Goal: Task Accomplishment & Management: Complete application form

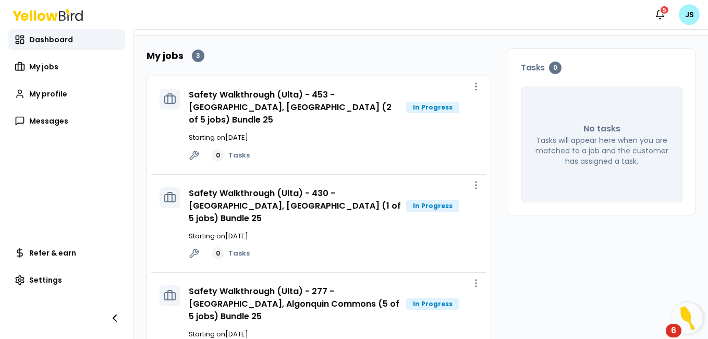
scroll to position [54, 0]
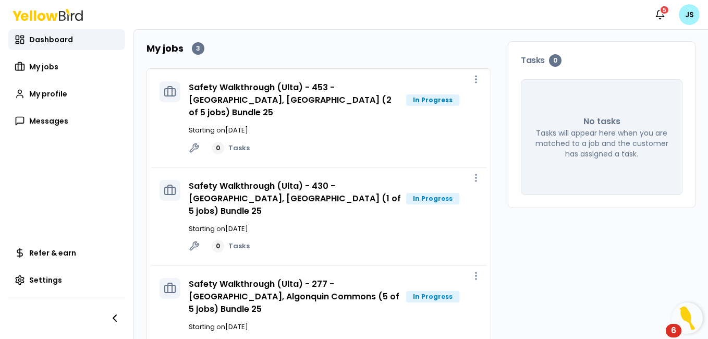
click at [353, 278] on h3 "Safety Walkthrough (Ulta) - 277 - [GEOGRAPHIC_DATA], Algonquin Commons (5 of 5 …" at bounding box center [295, 297] width 213 height 38
click at [358, 278] on link "Safety Walkthrough (Ulta) - 277 - [GEOGRAPHIC_DATA], Algonquin Commons (5 of 5 …" at bounding box center [294, 296] width 211 height 37
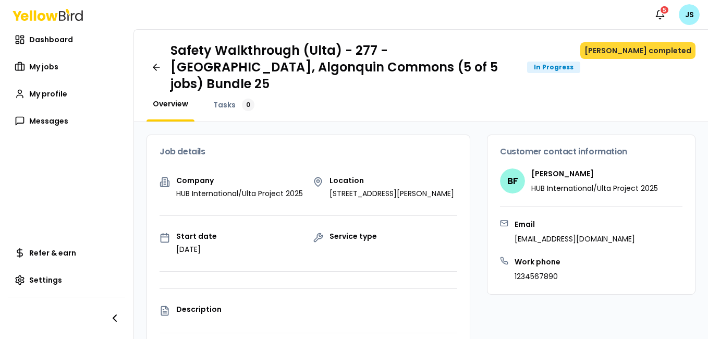
click at [647, 48] on button "[PERSON_NAME] completed" at bounding box center [637, 50] width 115 height 17
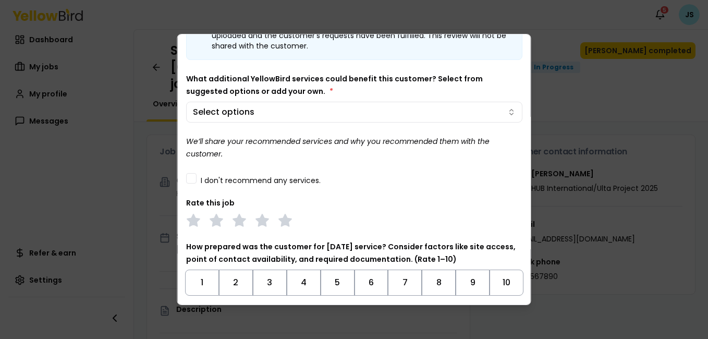
scroll to position [53, 0]
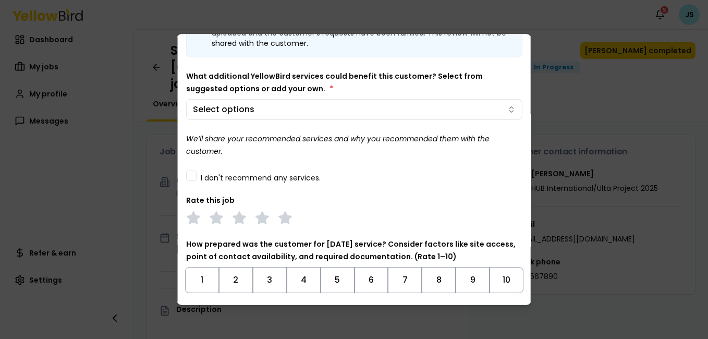
click at [192, 176] on button "I don't recommend any services." at bounding box center [191, 176] width 10 height 10
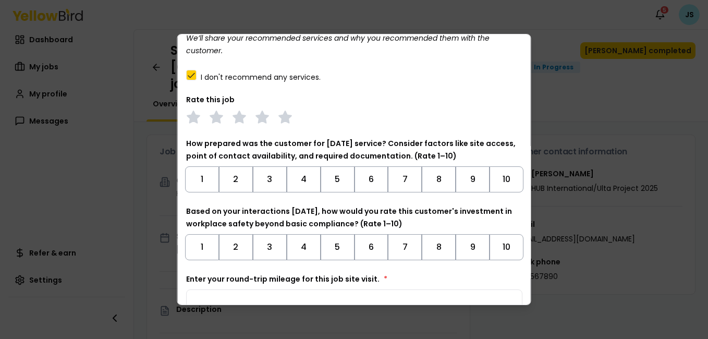
scroll to position [191, 0]
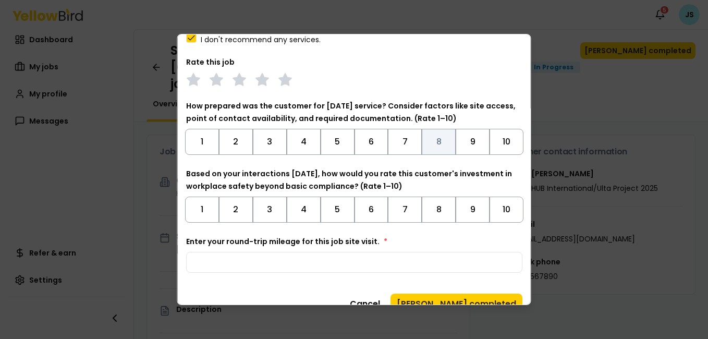
click at [435, 138] on button "8" at bounding box center [439, 142] width 34 height 26
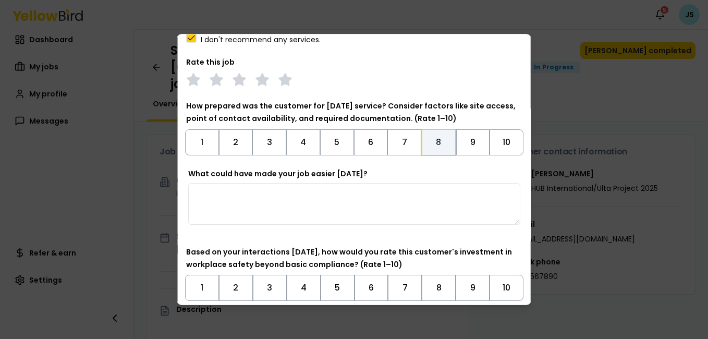
click at [291, 198] on textarea "What could have made your job easier [DATE]?" at bounding box center [354, 204] width 332 height 42
type textarea "**********"
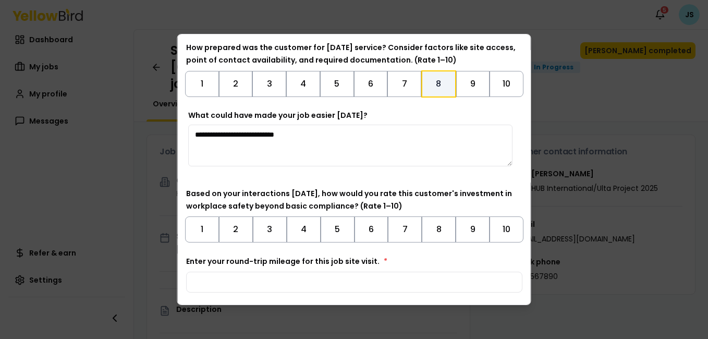
scroll to position [263, 0]
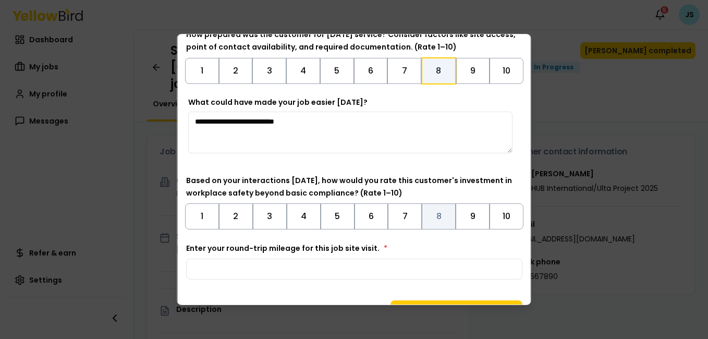
click at [437, 213] on button "8" at bounding box center [439, 216] width 34 height 26
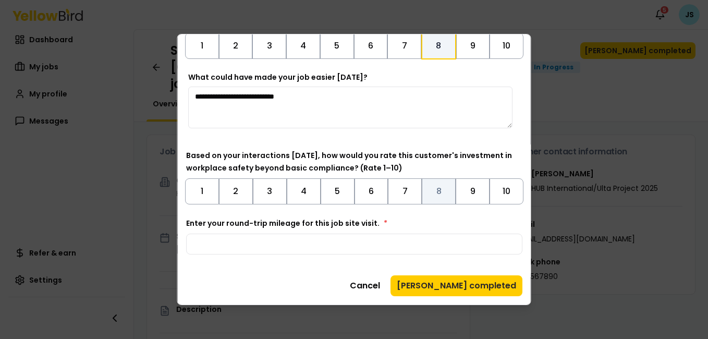
click at [428, 192] on button "8" at bounding box center [439, 191] width 34 height 26
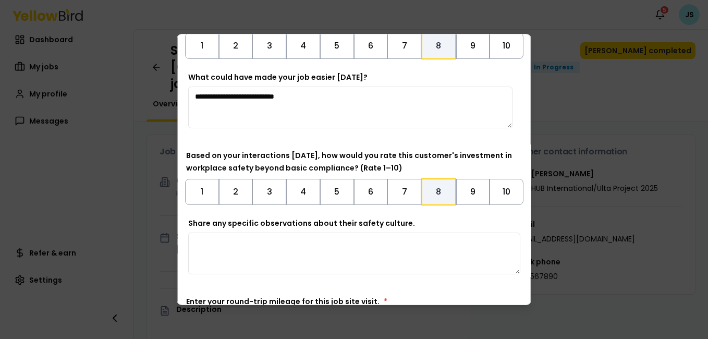
click at [287, 248] on textarea "Share any specific observations about their safety culture." at bounding box center [354, 254] width 332 height 42
type textarea "**********"
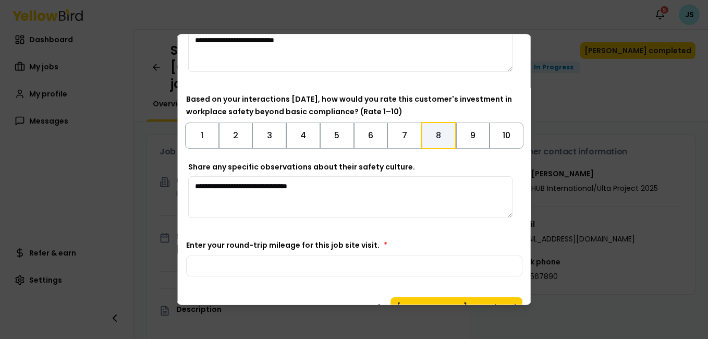
scroll to position [366, 0]
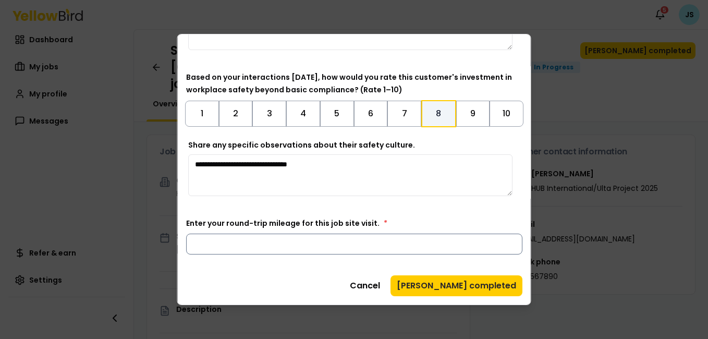
click at [309, 244] on input "Enter your round-trip mileage for this job site visit. *" at bounding box center [354, 244] width 336 height 21
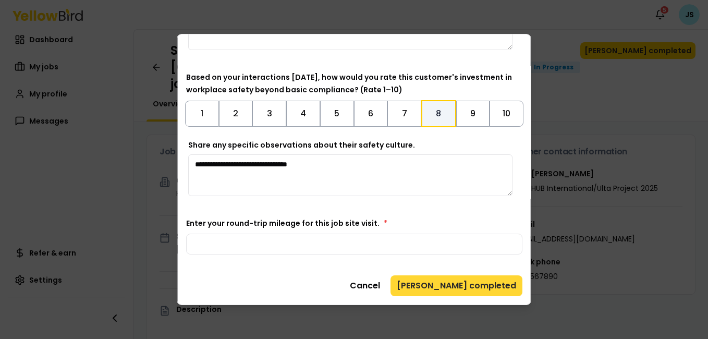
type input "**"
click at [464, 283] on button "[PERSON_NAME] completed" at bounding box center [457, 285] width 132 height 21
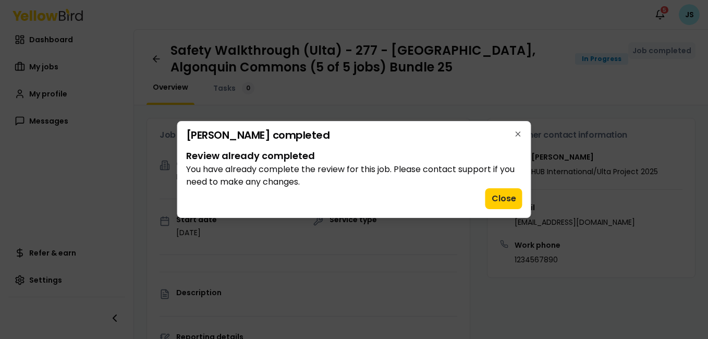
scroll to position [0, 0]
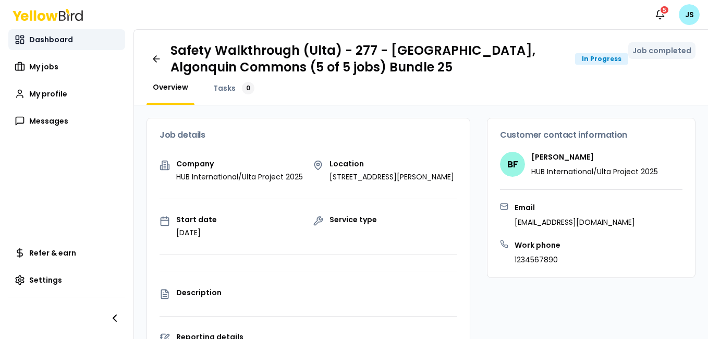
click at [47, 35] on span "Dashboard" at bounding box center [51, 39] width 44 height 10
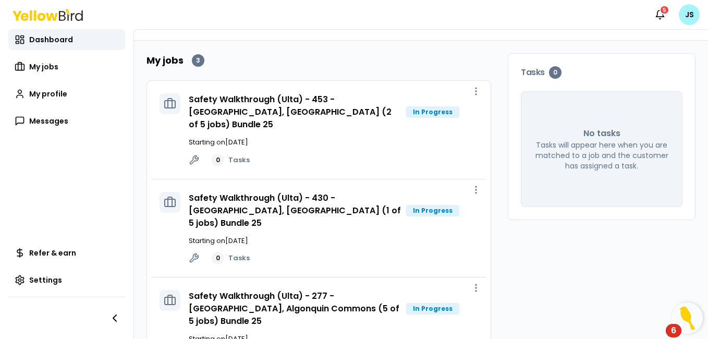
scroll to position [54, 0]
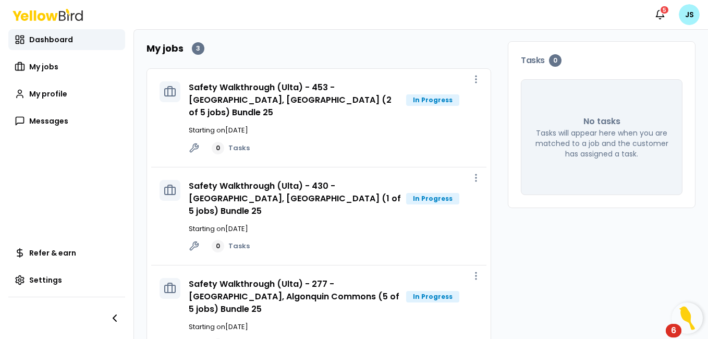
click at [699, 229] on div "My jobs 3 Safety Walkthrough (Ulta) - 453 - [GEOGRAPHIC_DATA], [GEOGRAPHIC_DATA…" at bounding box center [421, 203] width 574 height 348
click at [250, 184] on link "Safety Walkthrough (Ulta) - 430 - [GEOGRAPHIC_DATA], [GEOGRAPHIC_DATA] (1 of 5 …" at bounding box center [295, 198] width 212 height 37
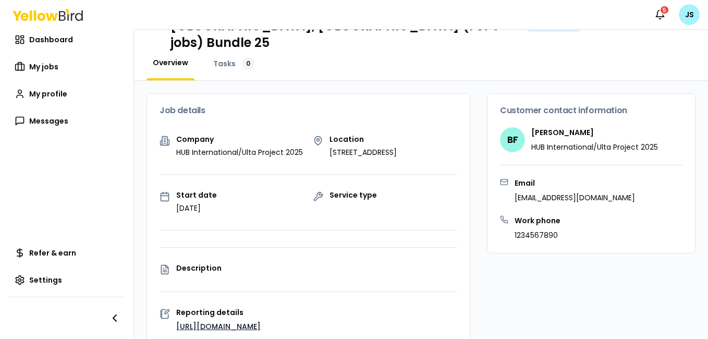
scroll to position [54, 0]
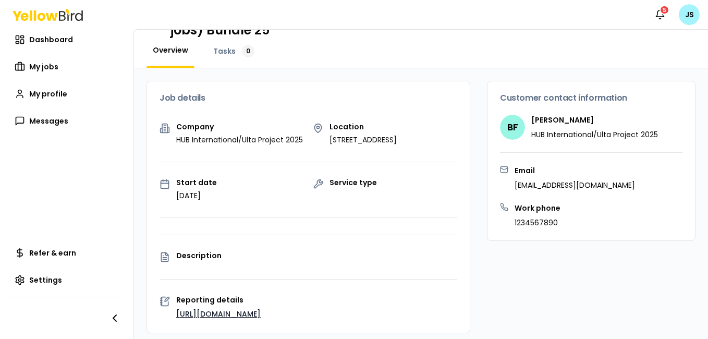
click at [233, 309] on link "[URL][DOMAIN_NAME]" at bounding box center [218, 314] width 84 height 10
